Goal: Task Accomplishment & Management: Complete application form

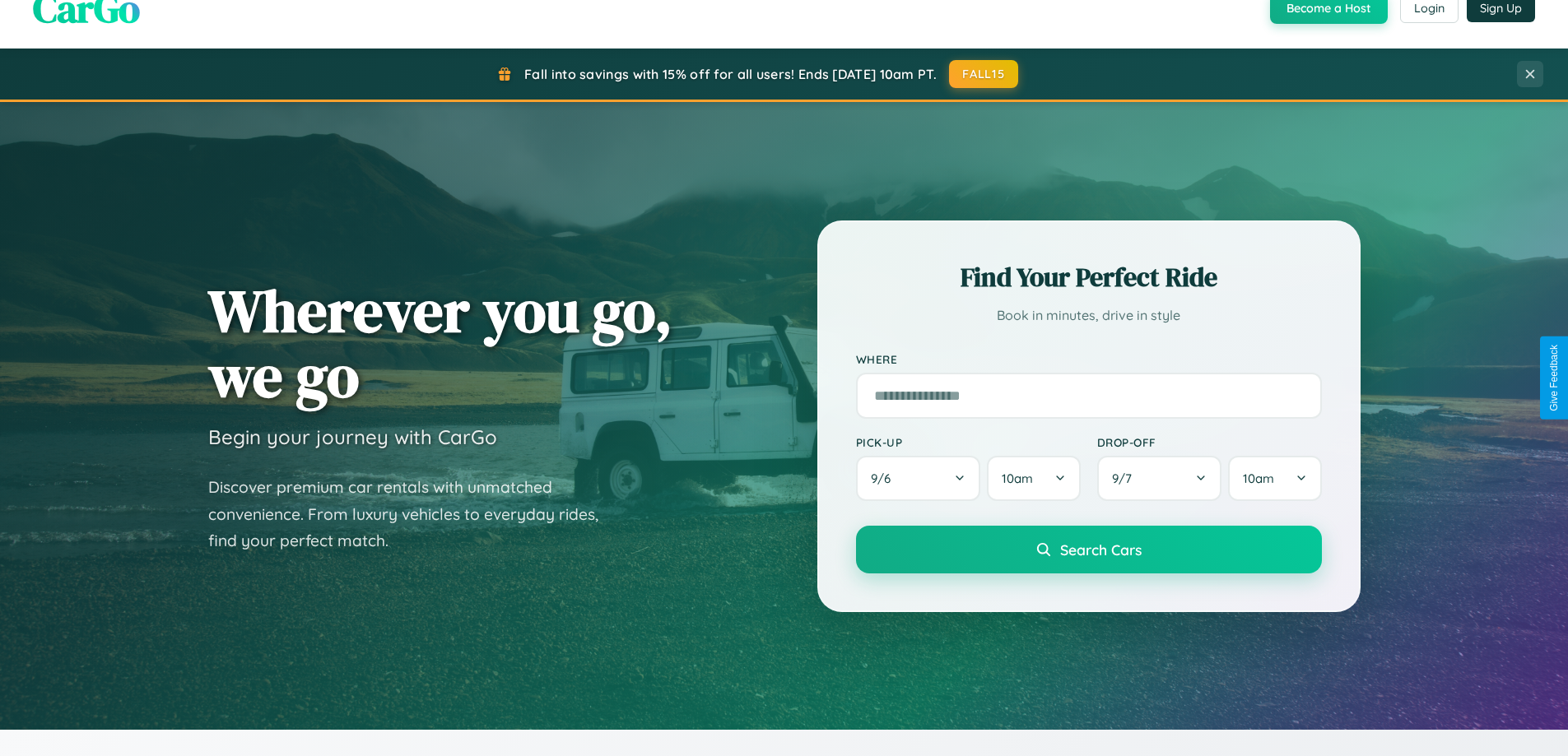
scroll to position [3165, 0]
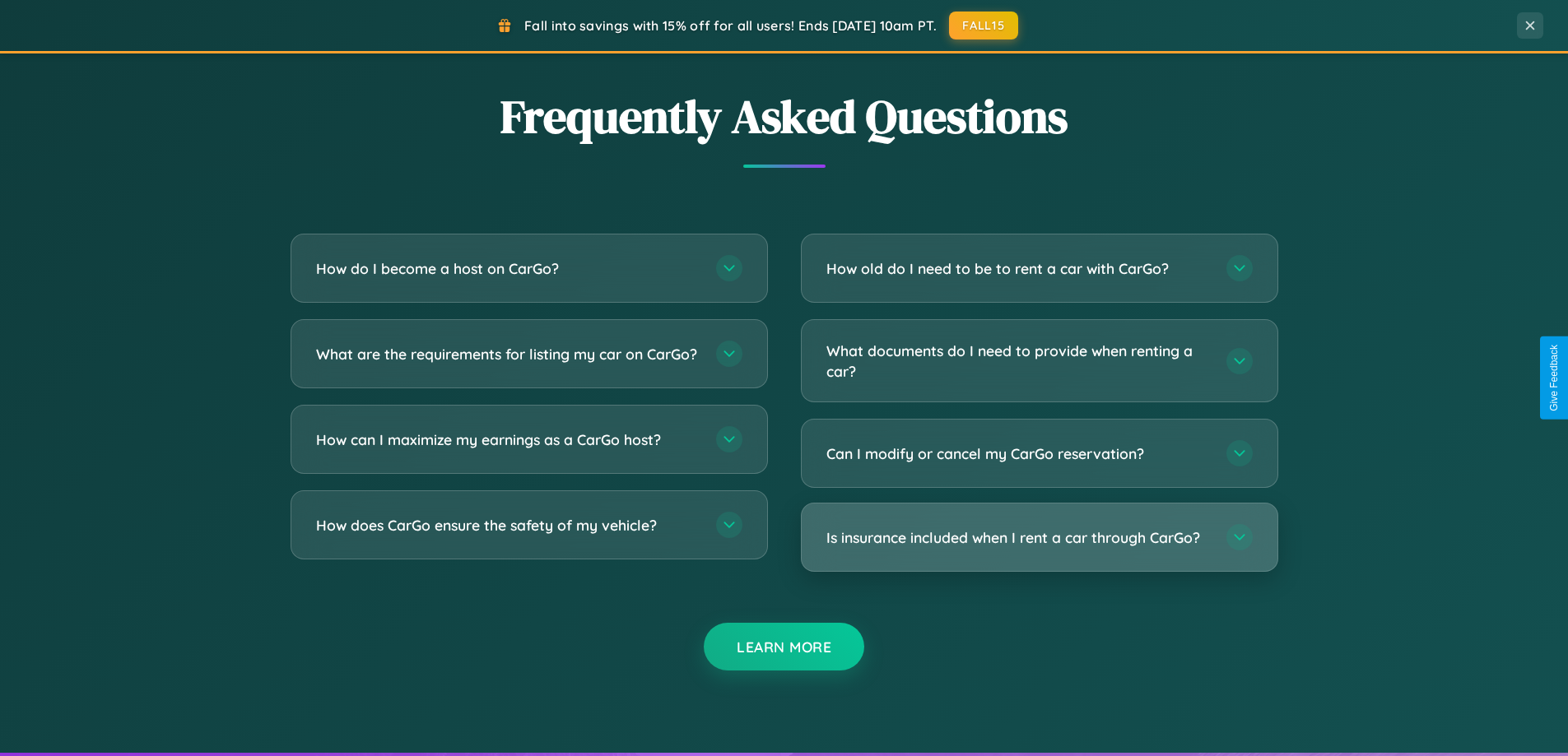
click at [1038, 538] on h3 "Is insurance included when I rent a car through CarGo?" at bounding box center [1018, 537] width 384 height 20
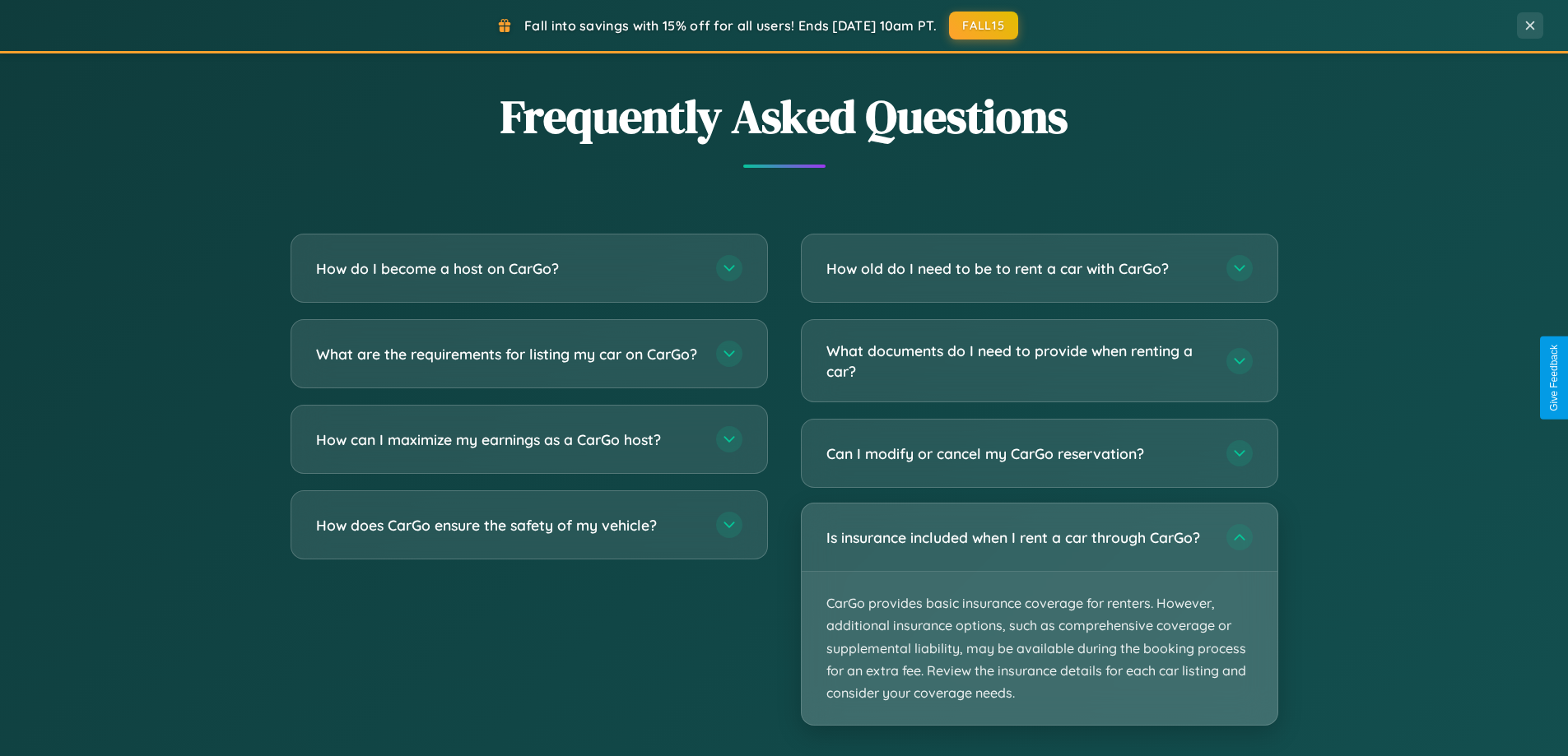
click at [1038, 614] on p "CarGo provides basic insurance coverage for renters. However, additional insura…" at bounding box center [1039, 648] width 476 height 153
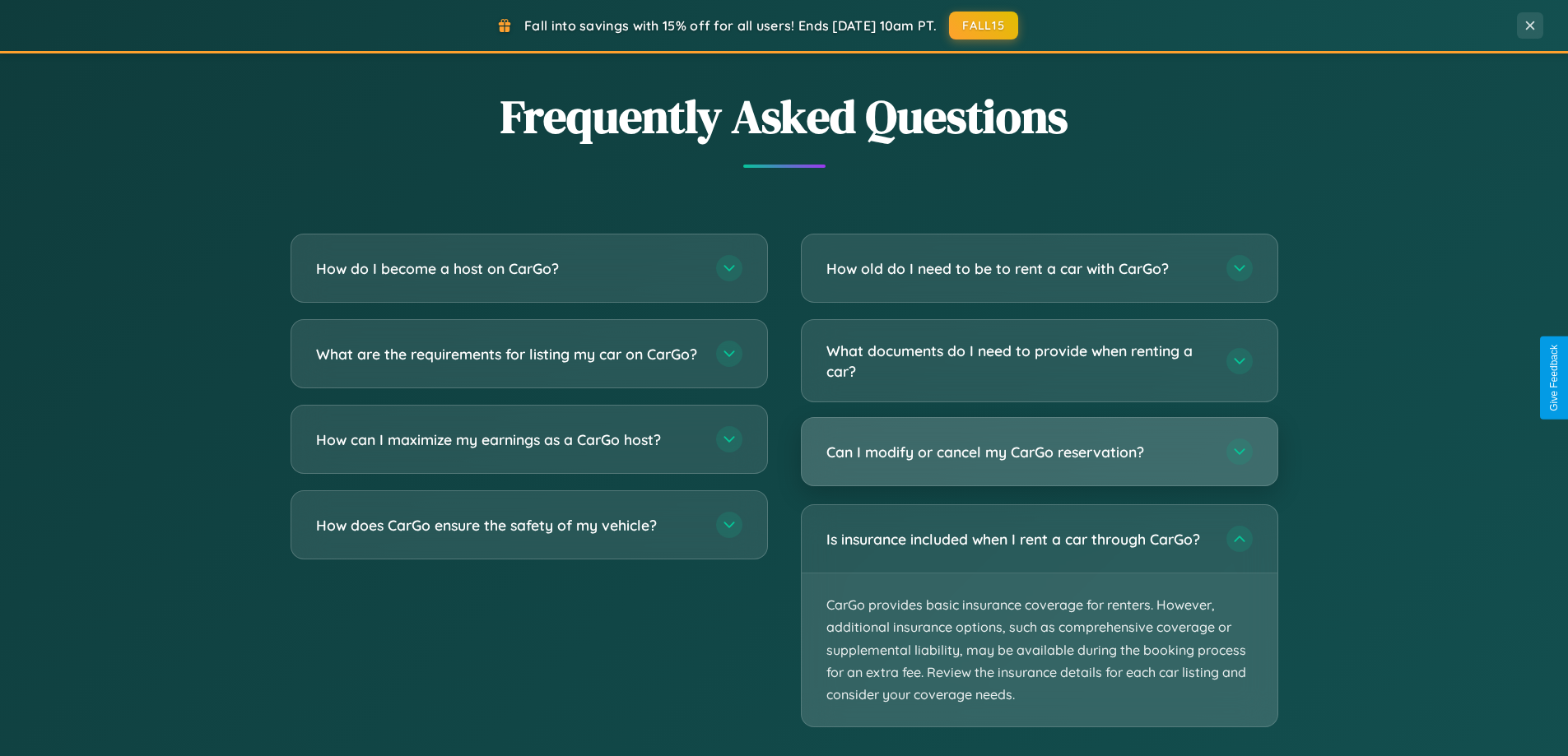
click at [1038, 452] on h3 "Can I modify or cancel my CarGo reservation?" at bounding box center [1018, 452] width 384 height 20
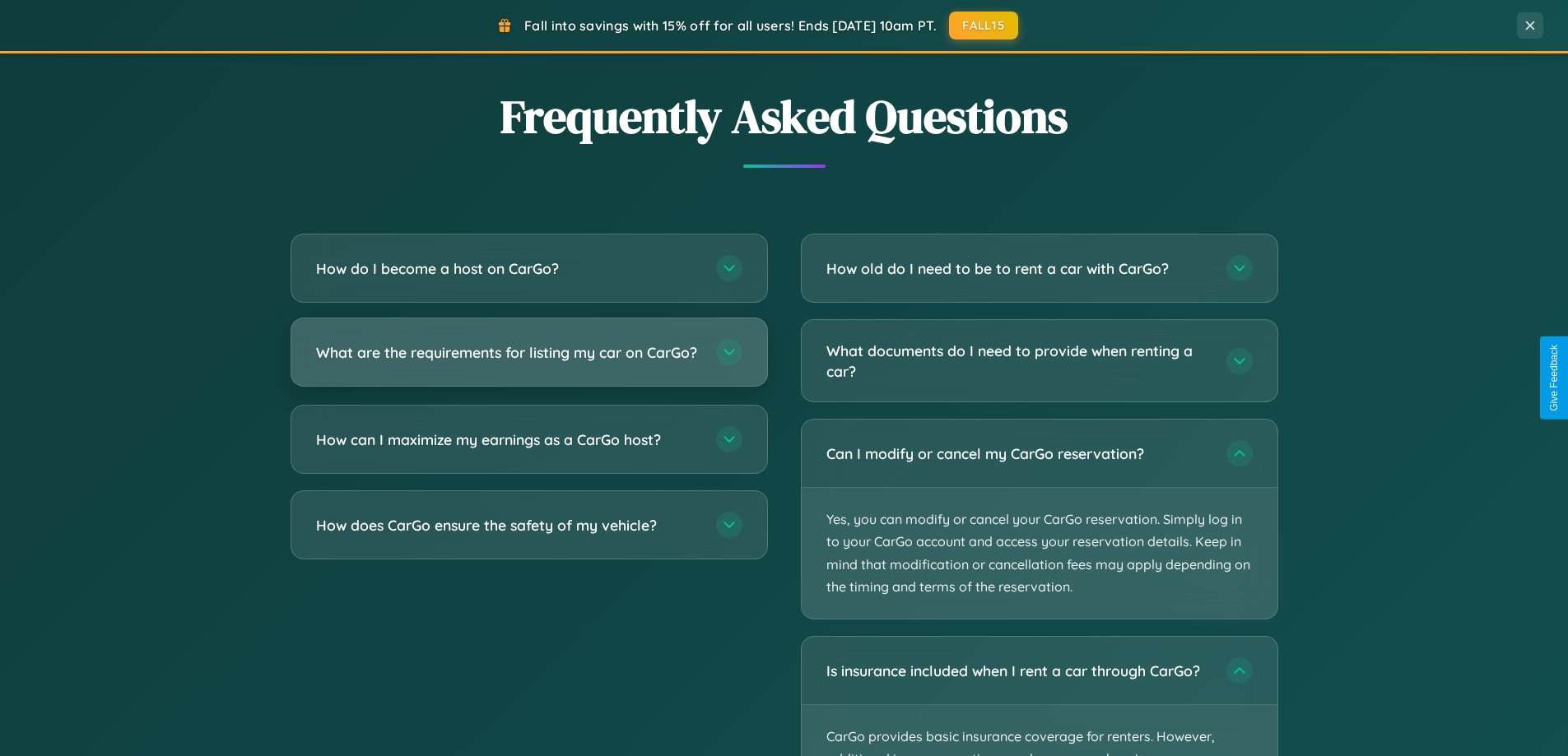
click at [528, 359] on h3 "What are the requirements for listing my car on CarGo?" at bounding box center [508, 352] width 384 height 20
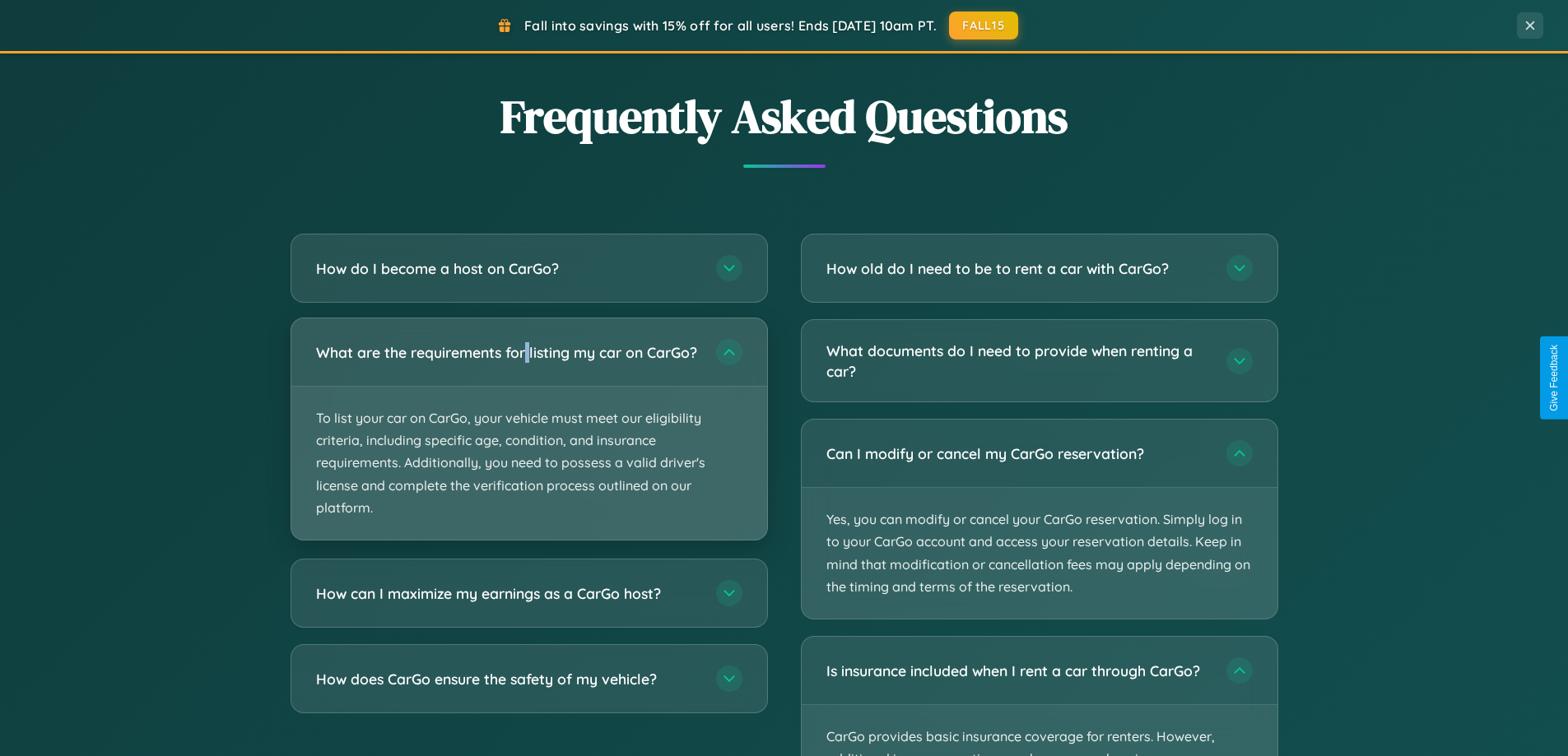
click at [528, 436] on p "To list your car on CarGo, your vehicle must meet our eligibility criteria, inc…" at bounding box center [529, 462] width 476 height 153
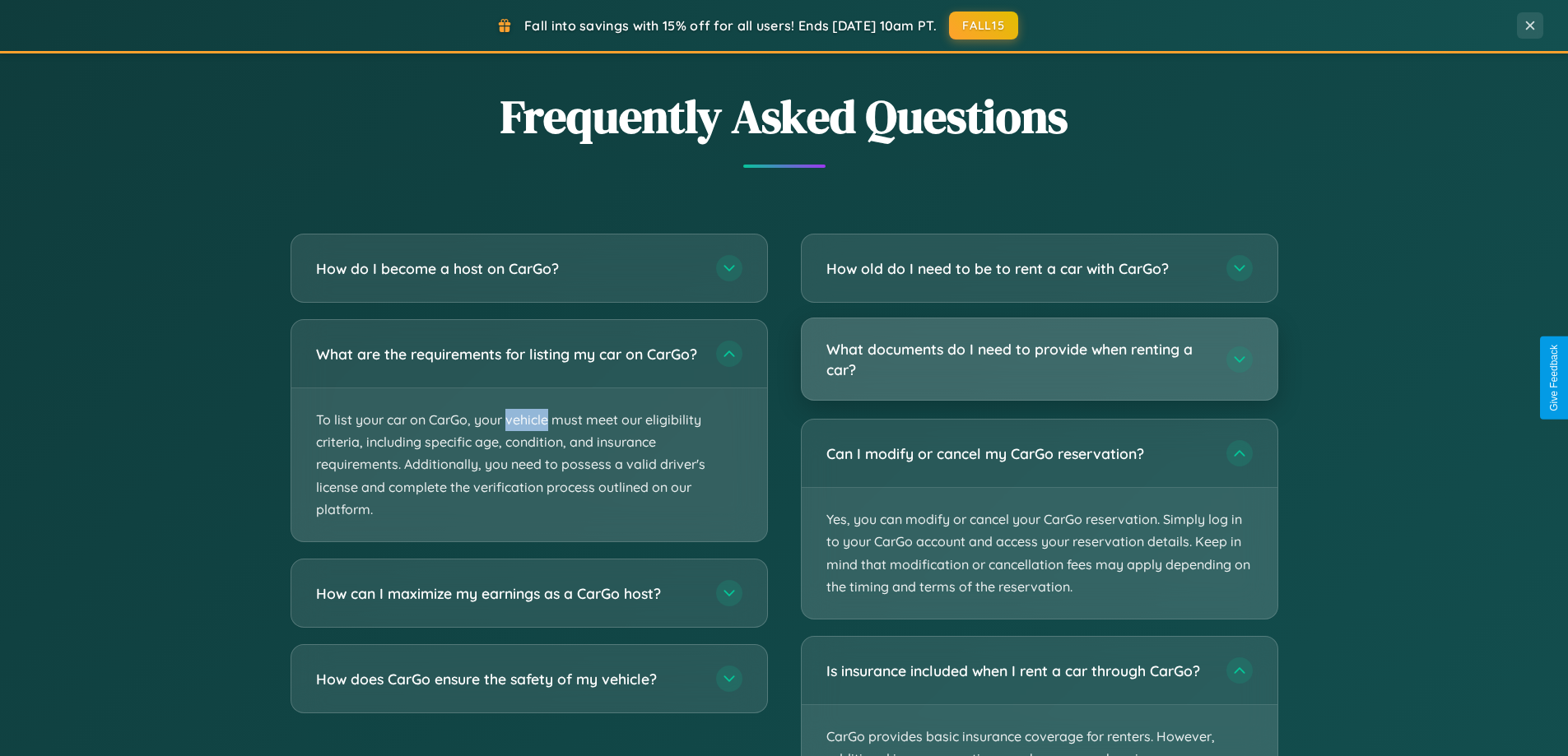
click at [1038, 360] on h3 "What documents do I need to provide when renting a car?" at bounding box center [1018, 359] width 384 height 41
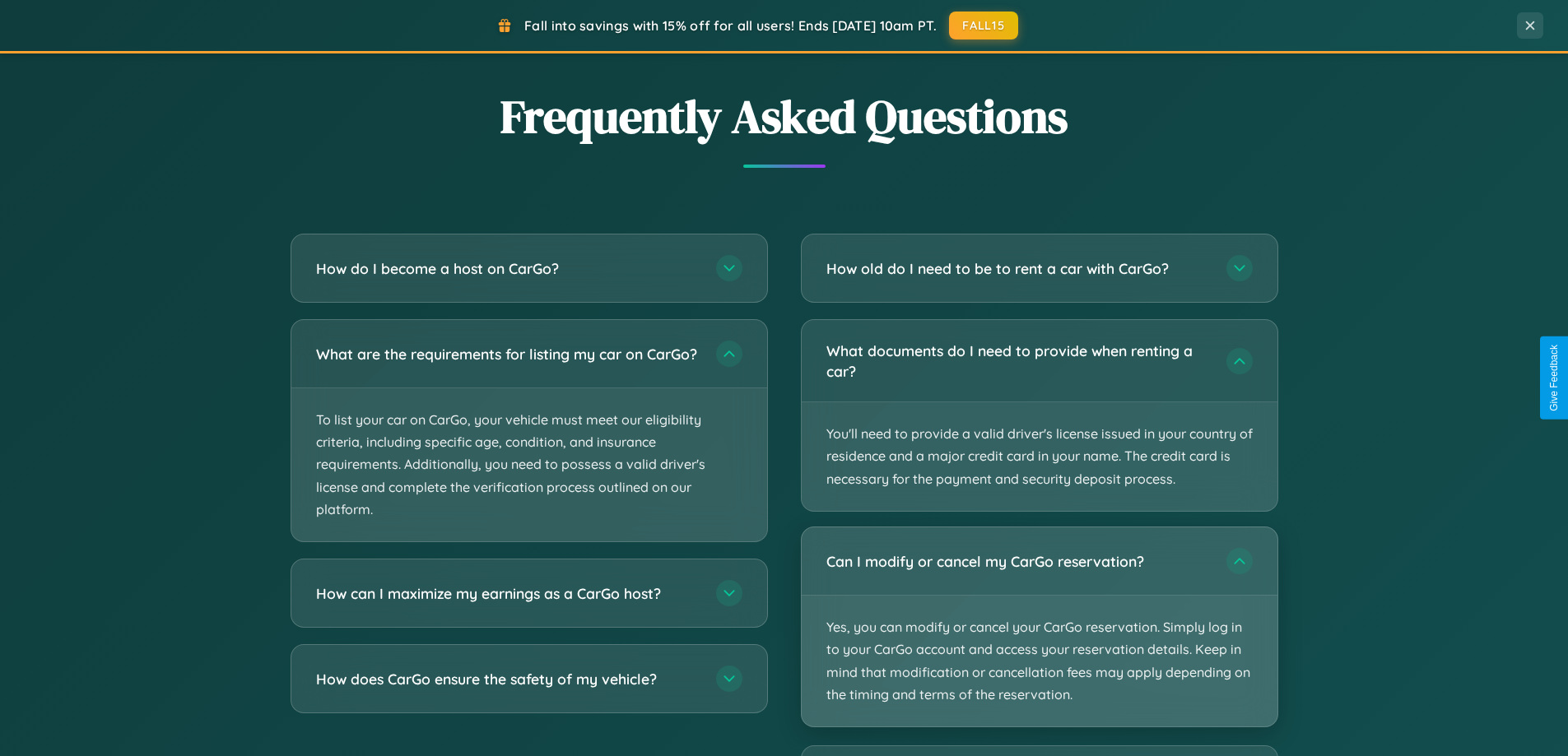
click at [1038, 627] on p "Yes, you can modify or cancel your CarGo reservation. Simply log in to your Car…" at bounding box center [1039, 661] width 476 height 131
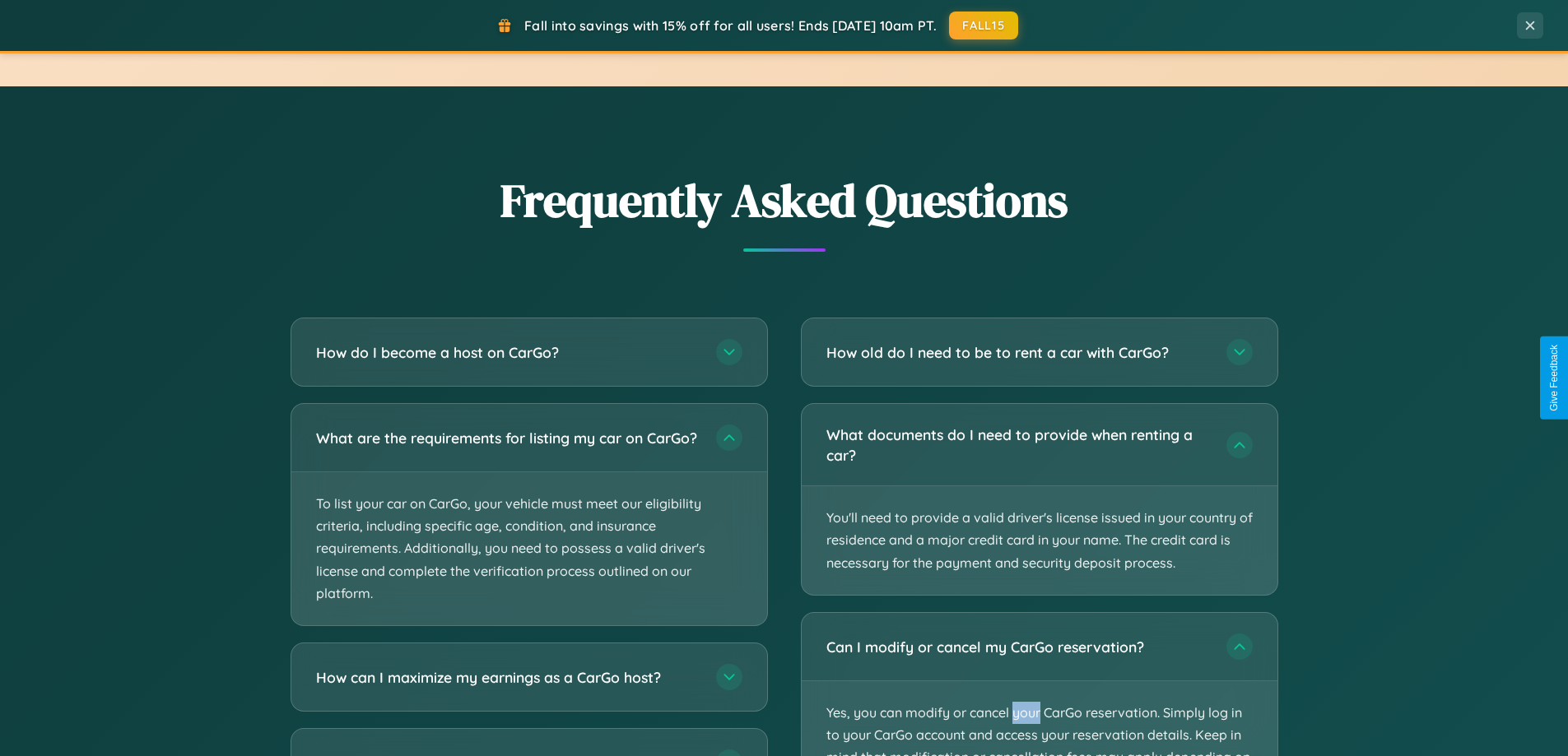
scroll to position [0, 0]
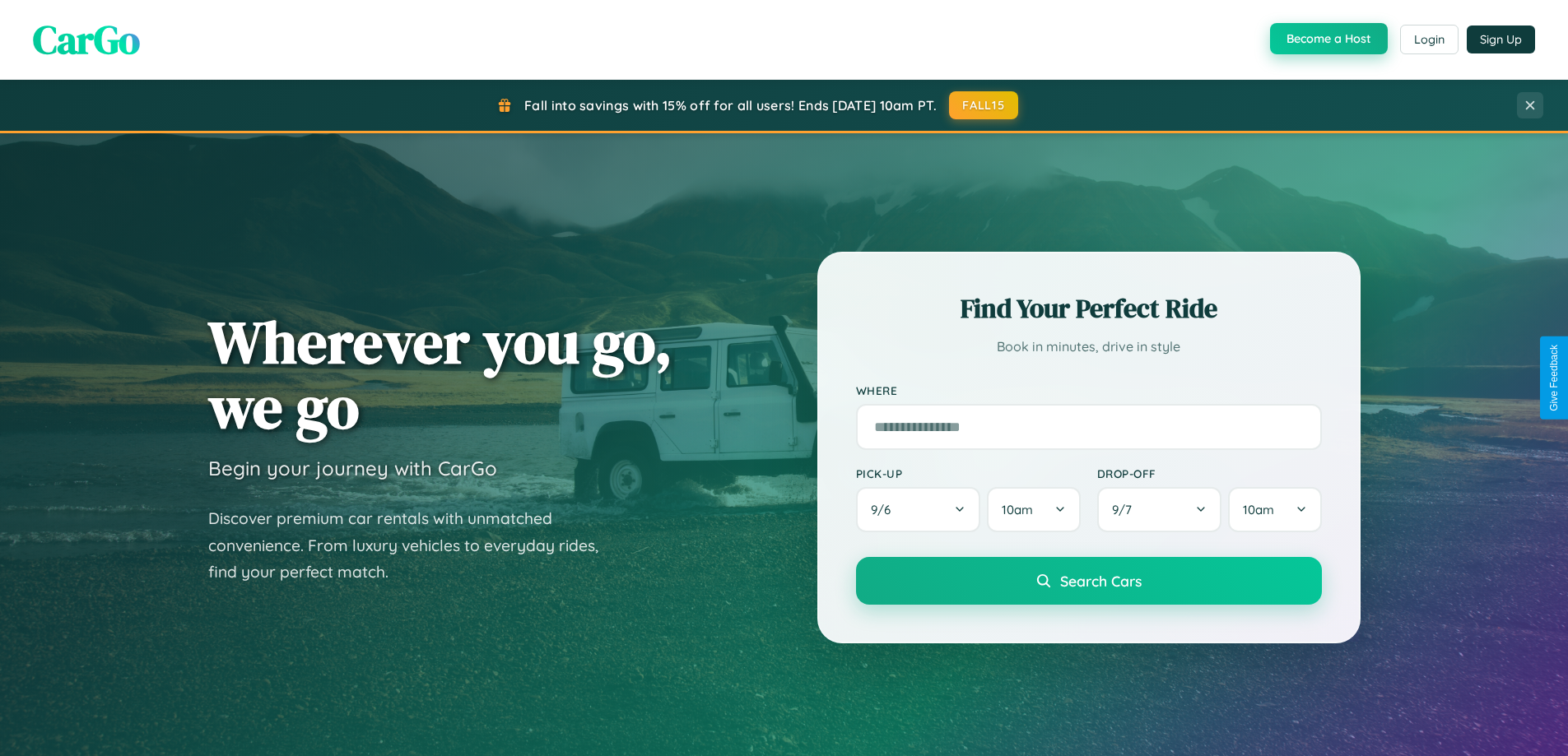
click at [1327, 40] on button "Become a Host" at bounding box center [1328, 38] width 118 height 31
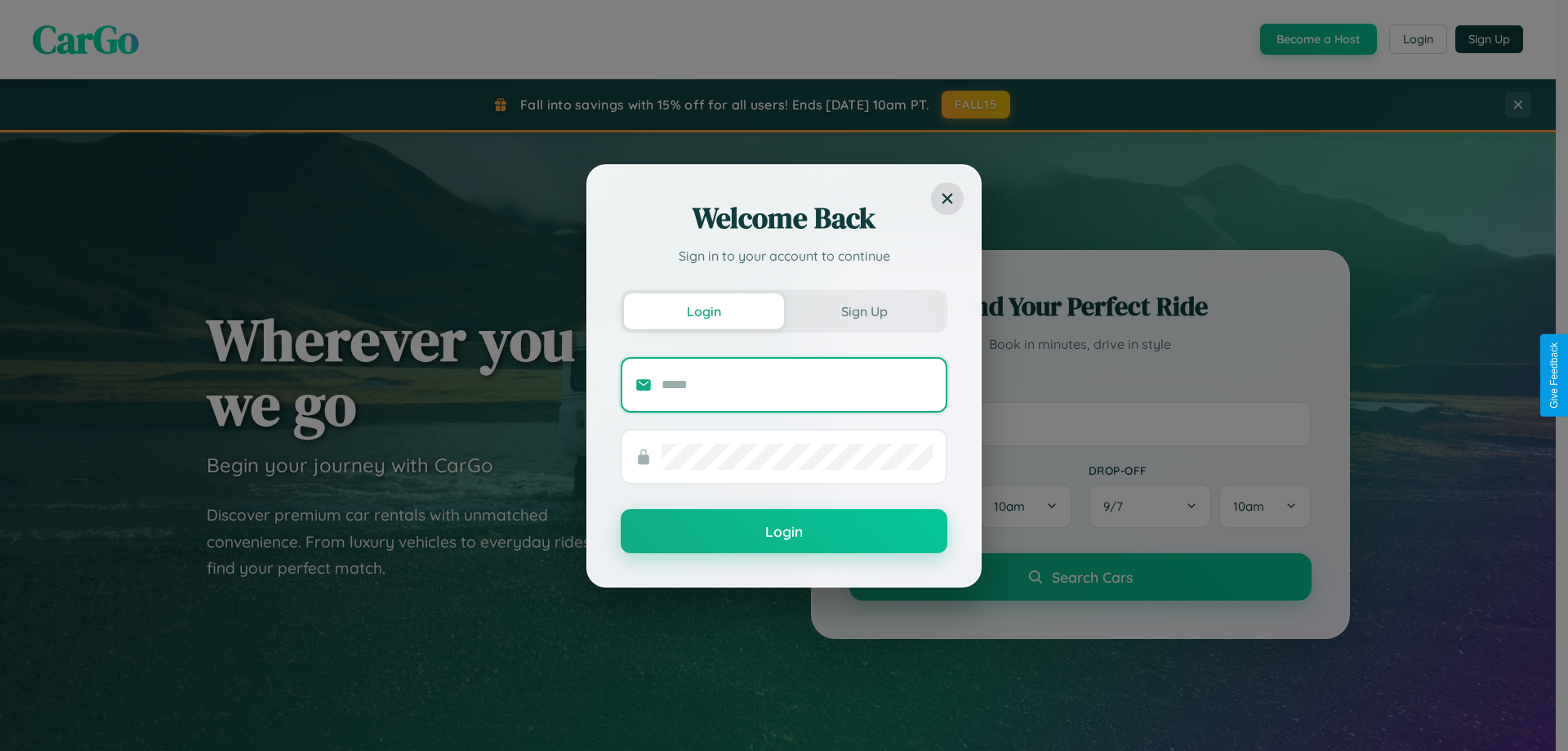
click at [797, 384] on input "text" at bounding box center [797, 385] width 271 height 26
type input "**********"
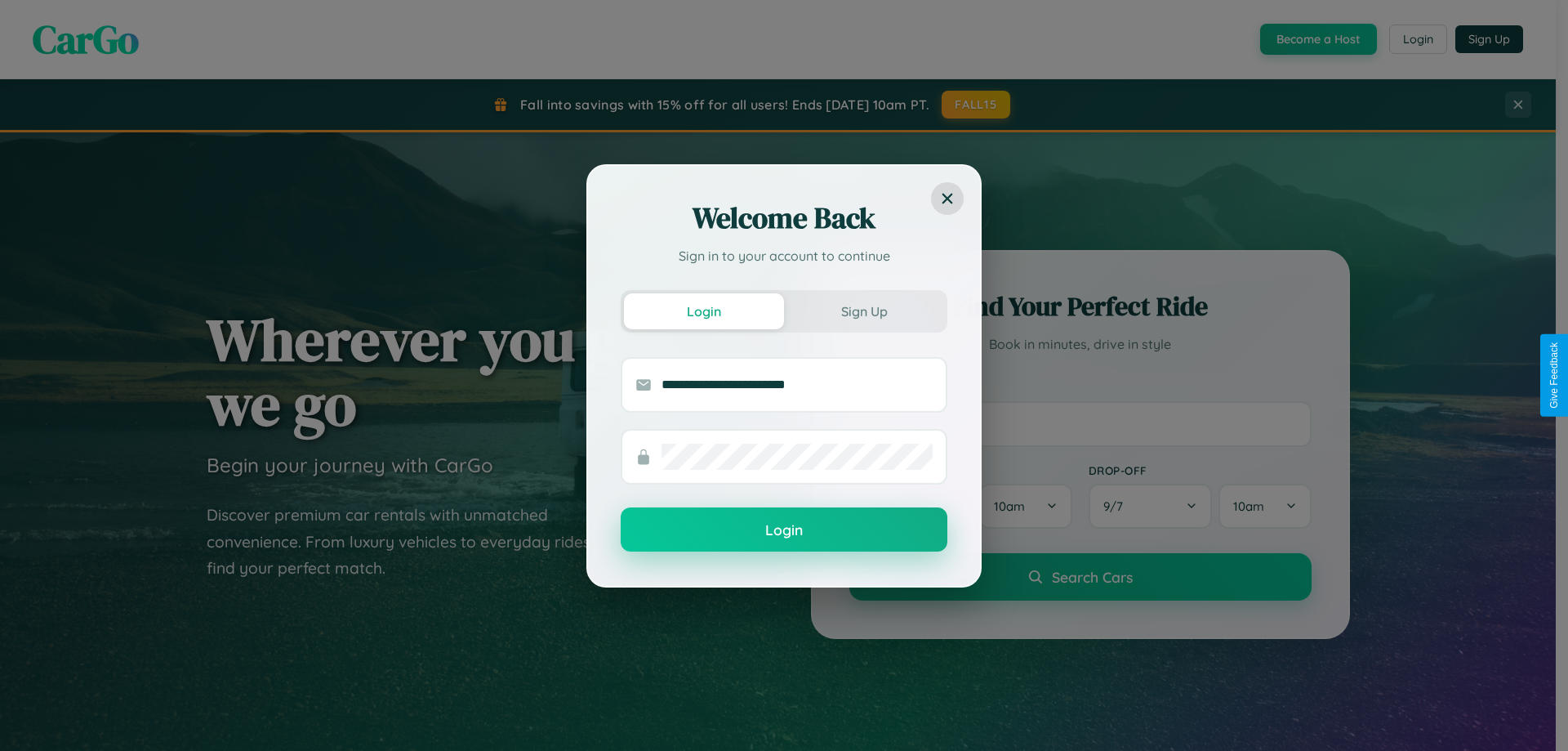
click at [784, 531] on button "Login" at bounding box center [784, 530] width 327 height 44
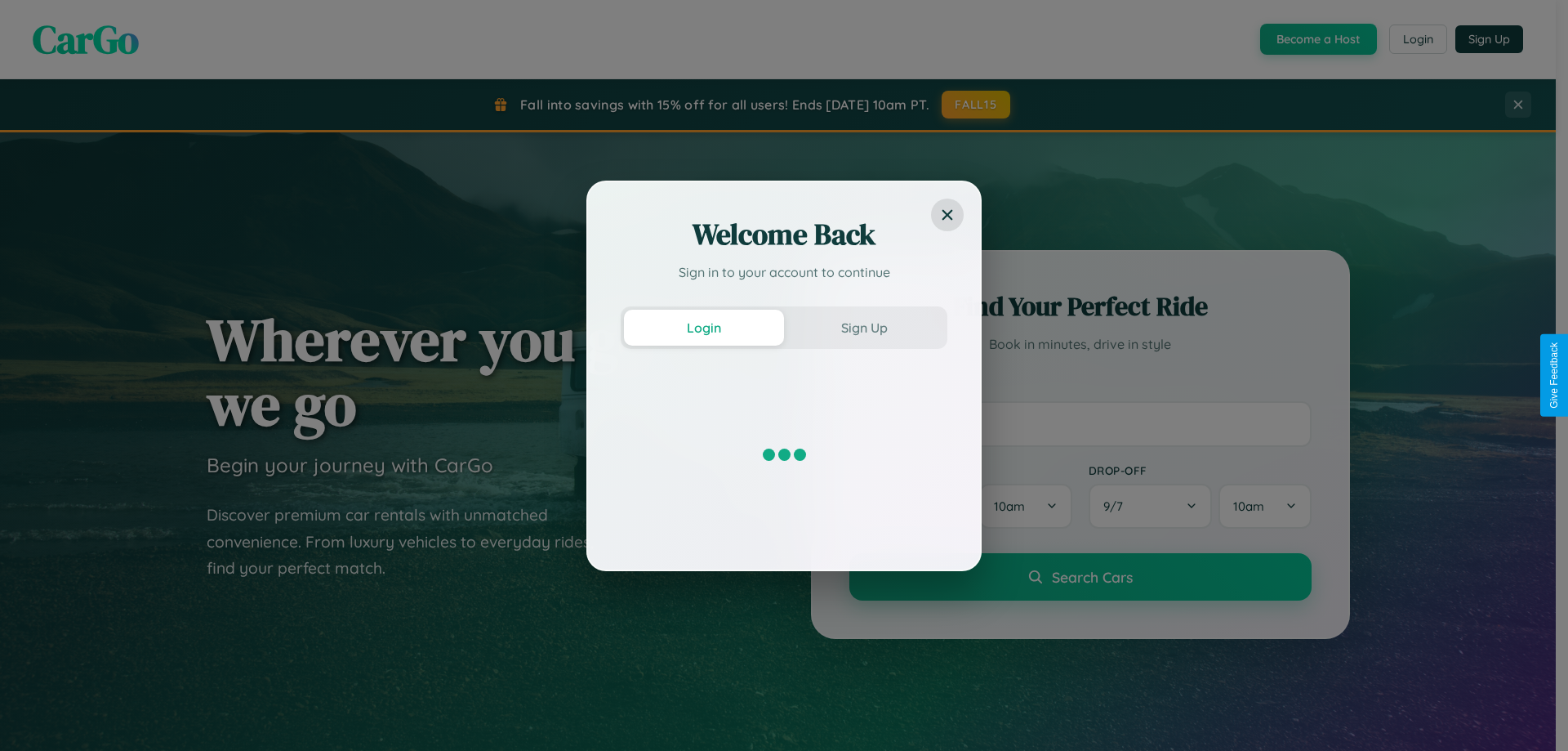
click at [1317, 40] on div "Welcome Back Sign in to your account to continue Login Sign Up" at bounding box center [784, 375] width 1568 height 751
click at [864, 327] on button "Sign Up" at bounding box center [864, 328] width 160 height 36
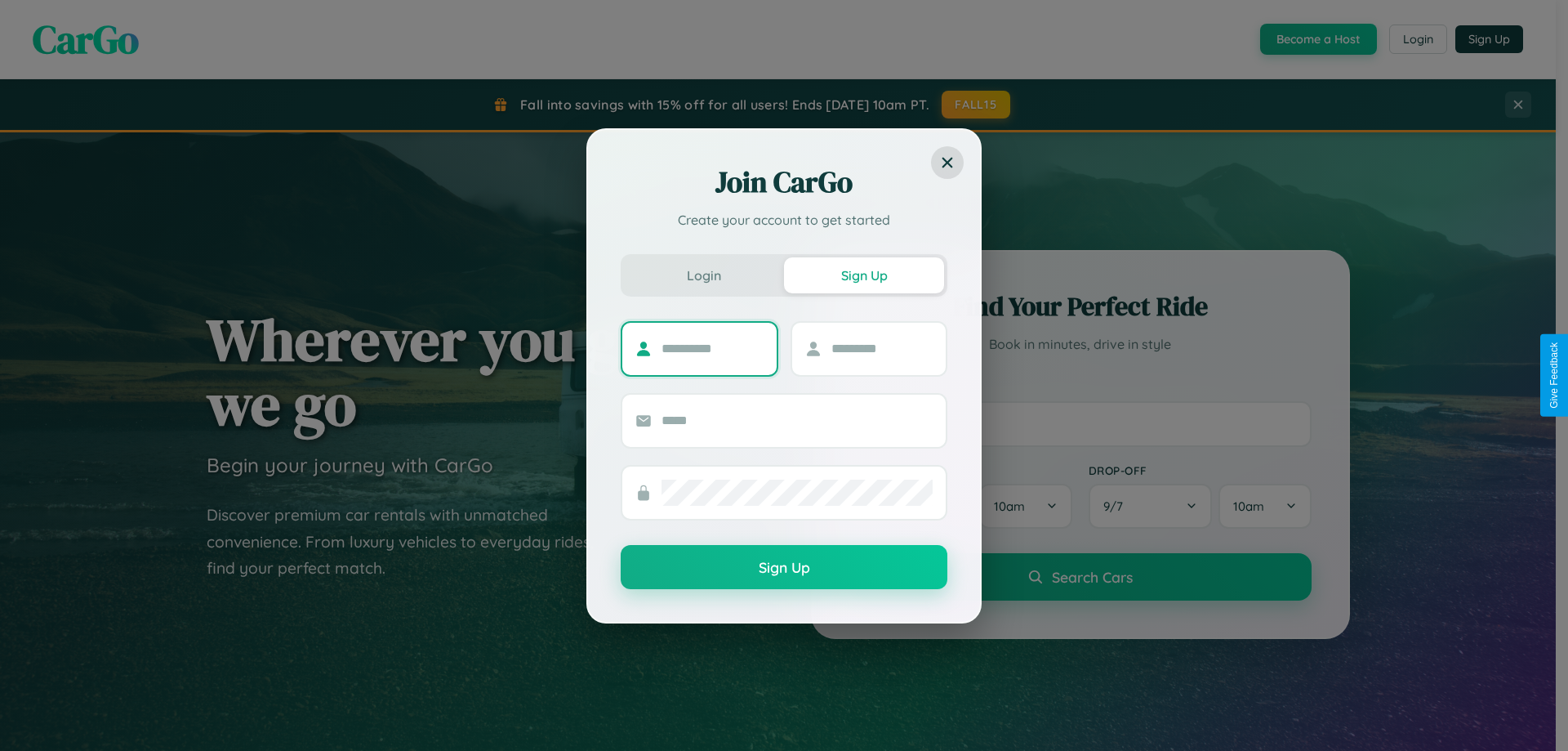
click at [712, 348] on input "text" at bounding box center [713, 349] width 102 height 26
type input "****"
click at [881, 348] on input "text" at bounding box center [882, 349] width 102 height 26
type input "*****"
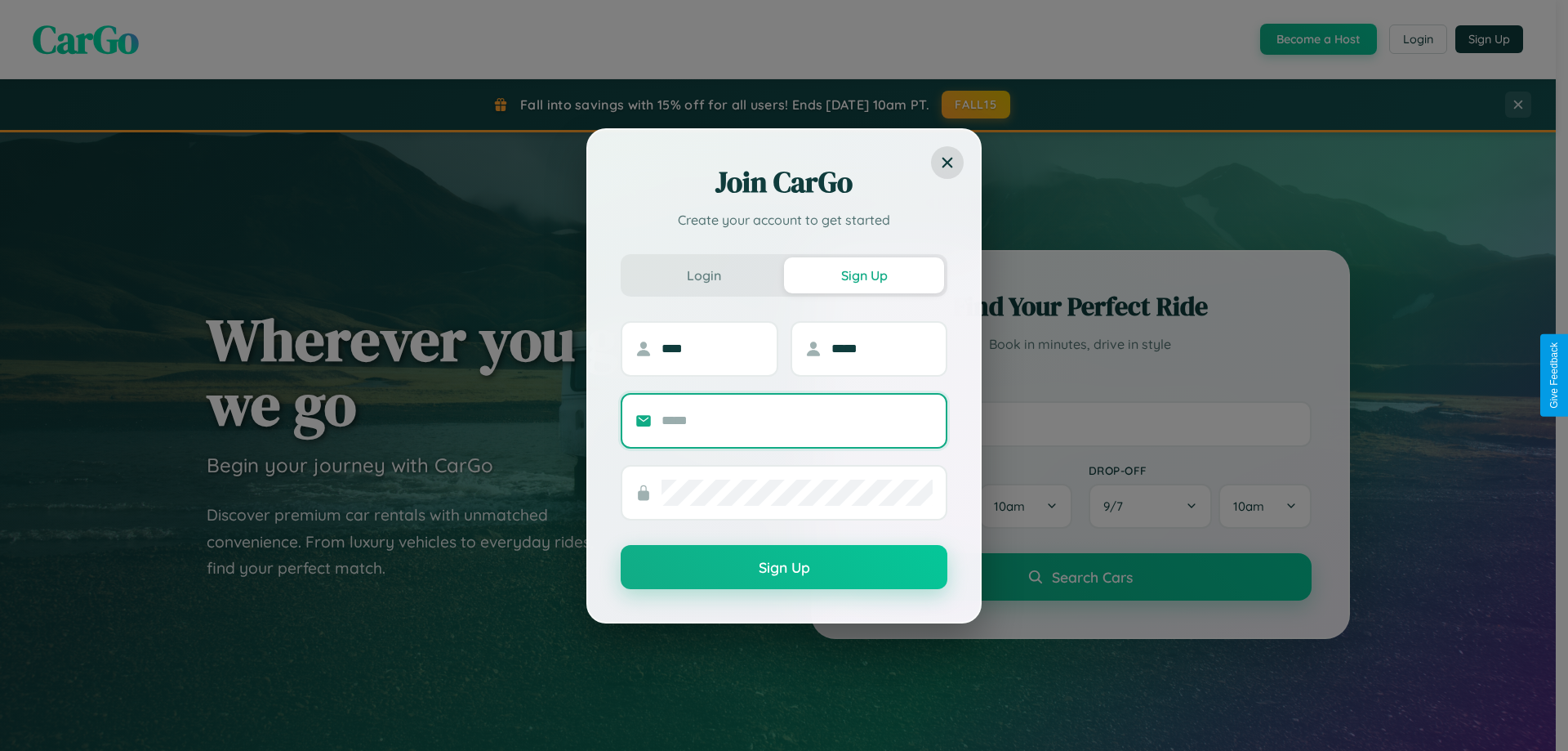
click at [797, 420] on input "text" at bounding box center [797, 421] width 271 height 26
type input "**********"
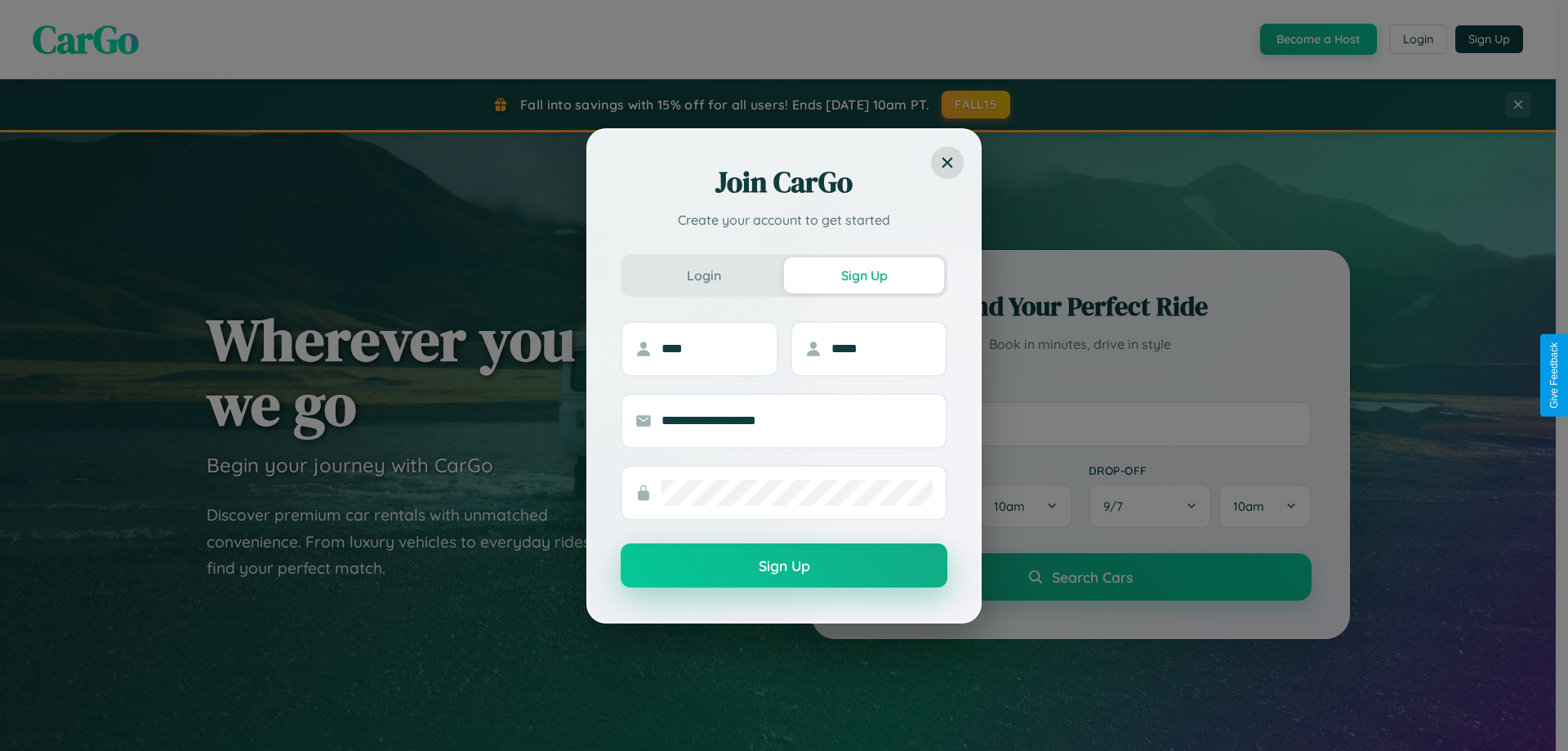
click at [784, 566] on button "Sign Up" at bounding box center [784, 566] width 327 height 44
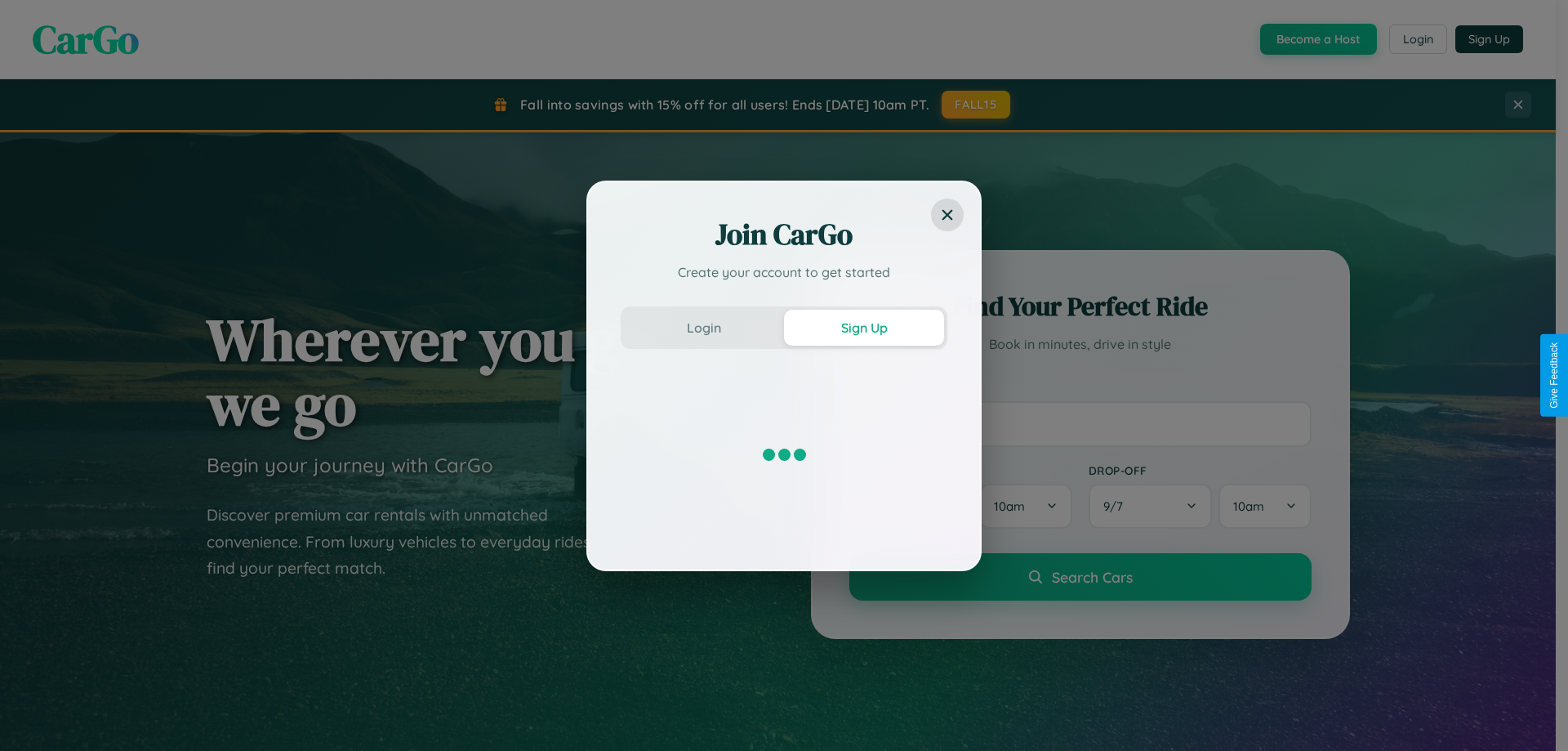
click at [1317, 40] on div "Join CarGo Create your account to get started Login Sign Up" at bounding box center [784, 375] width 1568 height 751
click at [864, 327] on button "Sign Up" at bounding box center [864, 328] width 160 height 36
